Goal: Information Seeking & Learning: Learn about a topic

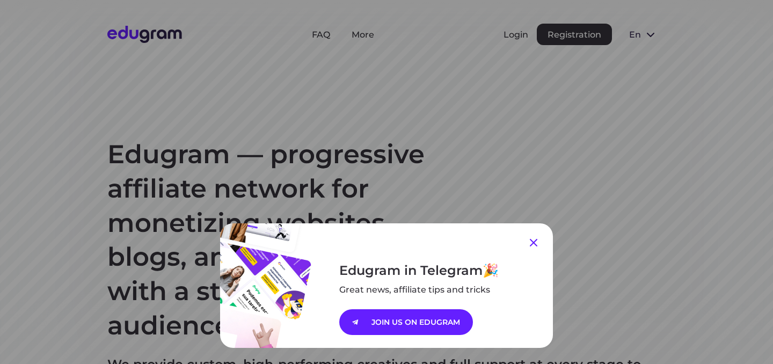
click at [535, 246] on icon at bounding box center [533, 242] width 13 height 13
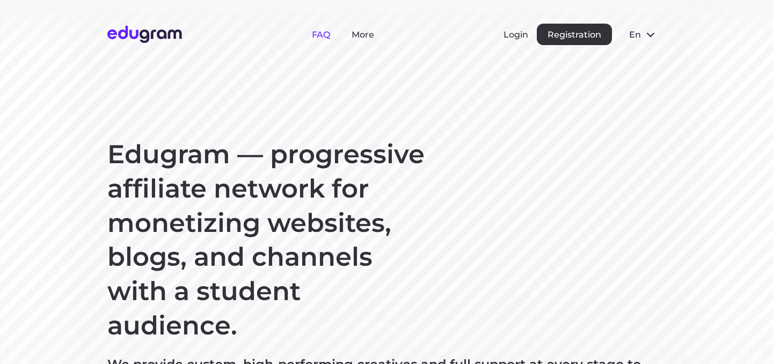
click at [320, 38] on link "FAQ" at bounding box center [321, 35] width 18 height 10
click at [361, 34] on link "More" at bounding box center [363, 35] width 23 height 10
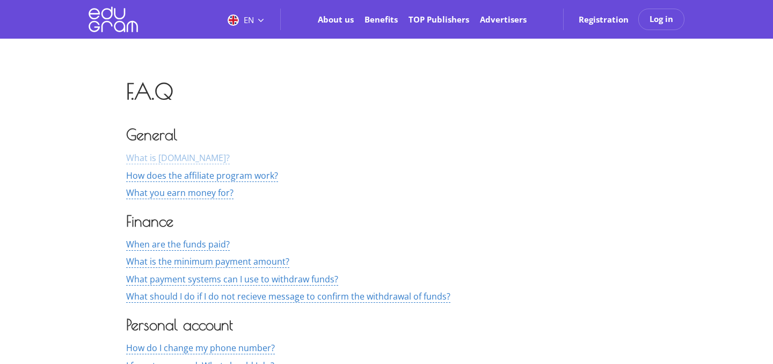
click at [205, 160] on span "What is Edugram.com?" at bounding box center [178, 158] width 104 height 12
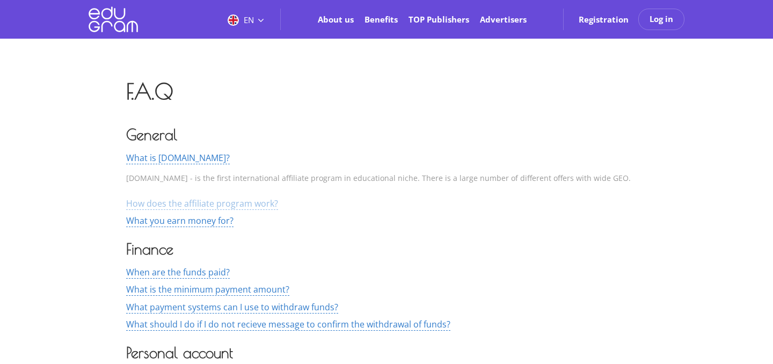
click at [263, 205] on span "How does the affiliate program work?" at bounding box center [202, 204] width 152 height 12
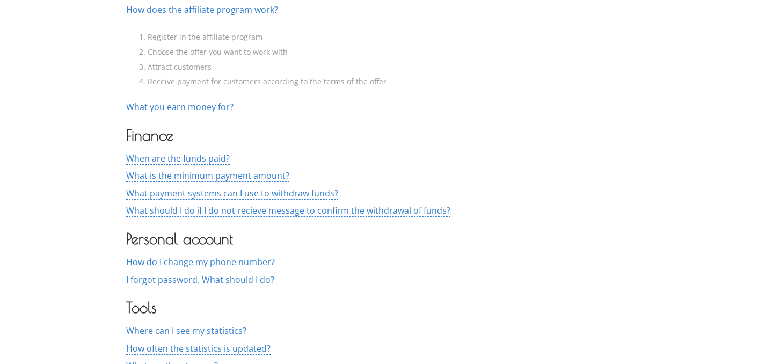
scroll to position [199, 0]
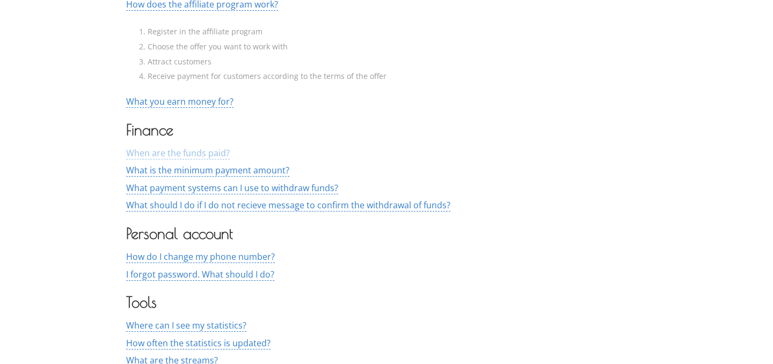
click at [200, 156] on span "When are the funds paid?" at bounding box center [178, 153] width 104 height 12
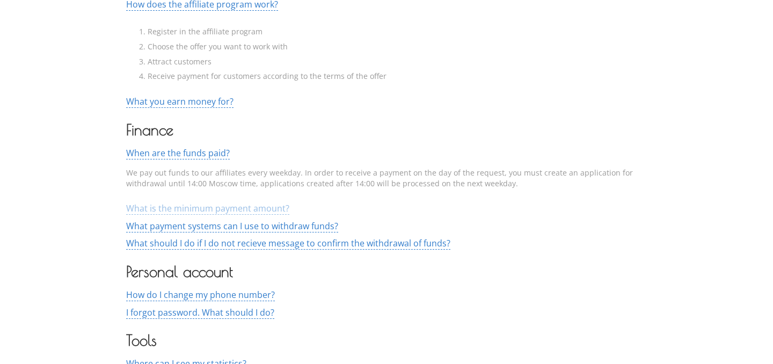
click at [209, 211] on span "What is the minimum payment amount?" at bounding box center [207, 208] width 163 height 12
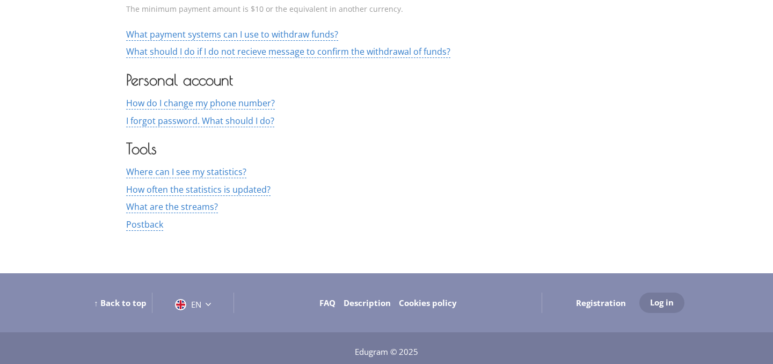
scroll to position [420, 0]
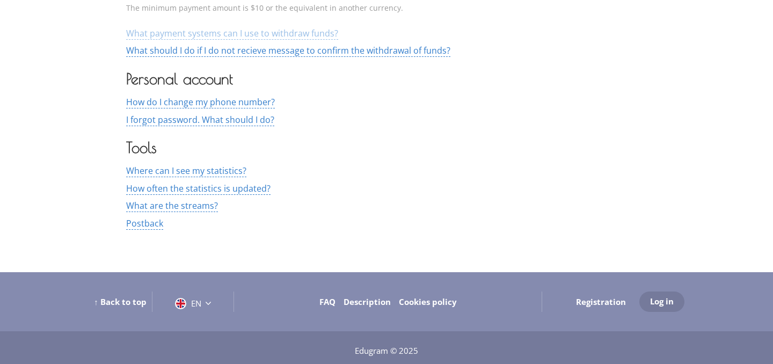
click at [287, 38] on span "What payment systems can I use to withdraw funds?" at bounding box center [232, 33] width 212 height 12
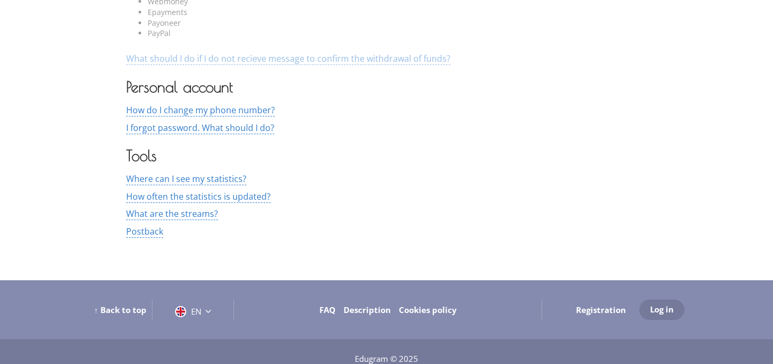
scroll to position [504, 0]
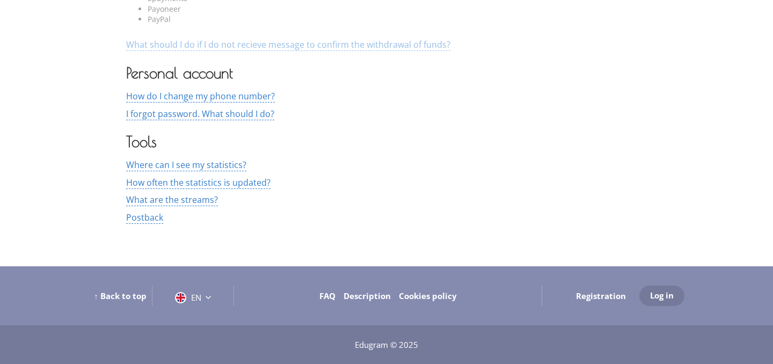
click at [345, 48] on span "What should I do if I do not recieve message to confirm the withdrawal of funds?" at bounding box center [288, 45] width 324 height 12
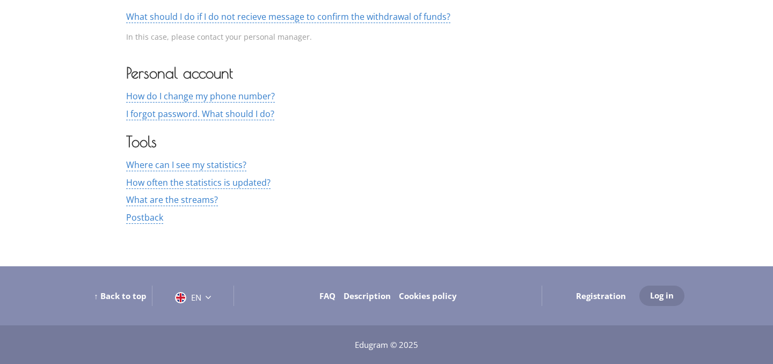
scroll to position [509, 0]
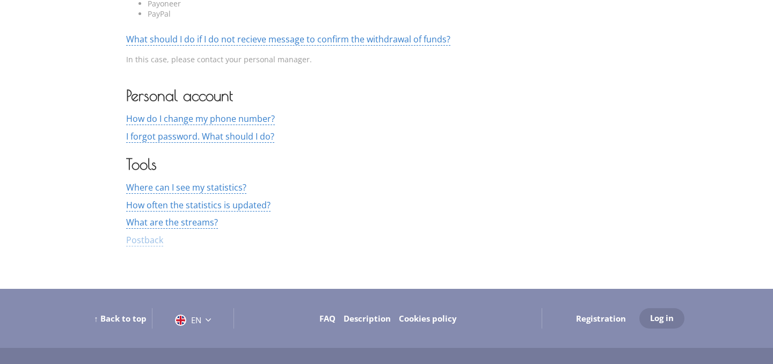
click at [151, 241] on span "Postback" at bounding box center [144, 240] width 37 height 12
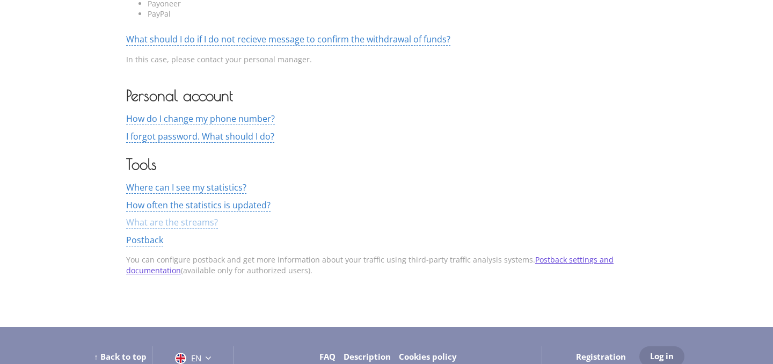
click at [202, 223] on span "What are the streams?" at bounding box center [172, 222] width 92 height 12
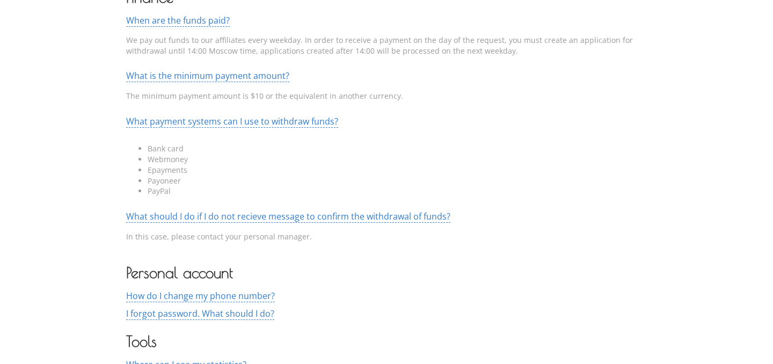
scroll to position [0, 0]
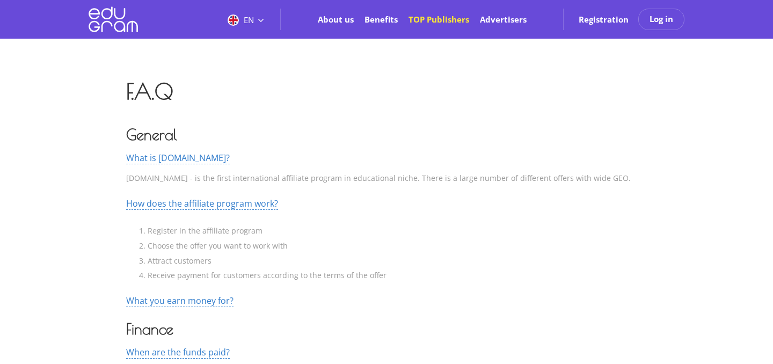
click at [451, 20] on link "TOP Publishers" at bounding box center [439, 19] width 61 height 11
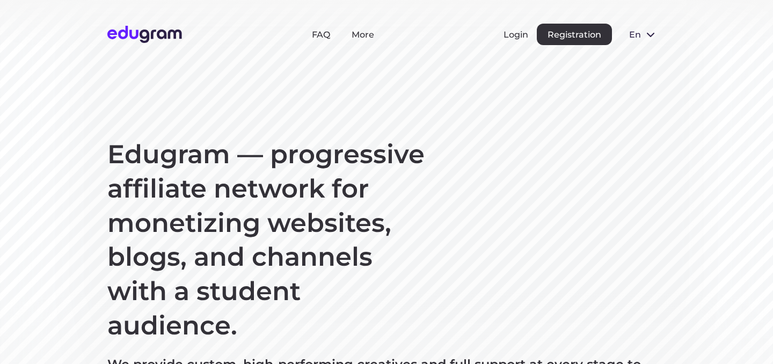
click at [648, 34] on icon at bounding box center [651, 35] width 8 height 4
click at [352, 36] on link "More" at bounding box center [363, 35] width 23 height 10
